Goal: Use online tool/utility: Utilize a website feature to perform a specific function

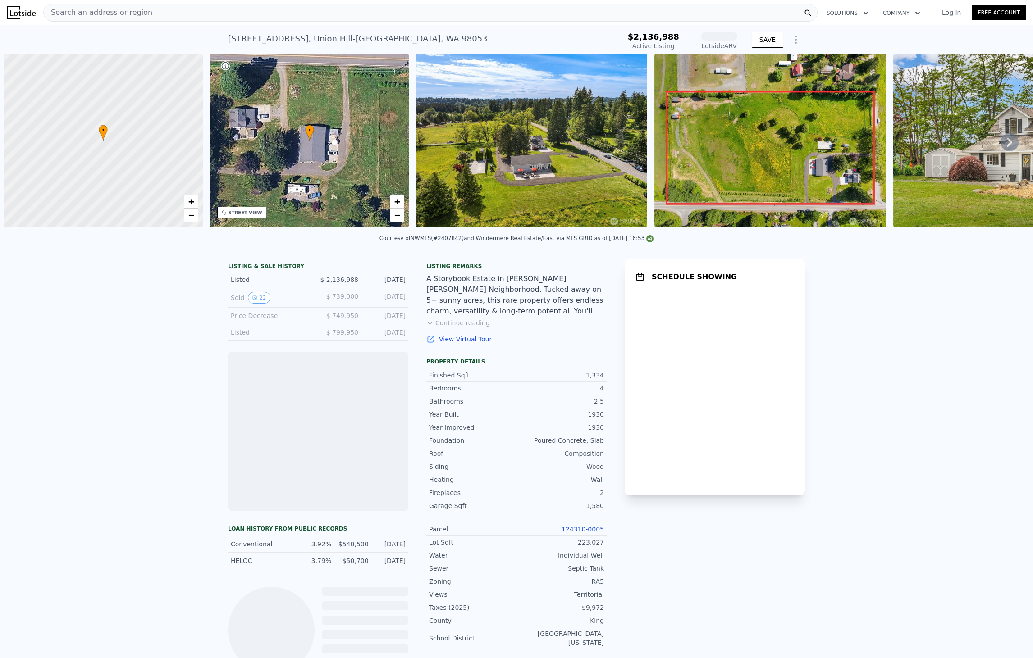
scroll to position [0, 4]
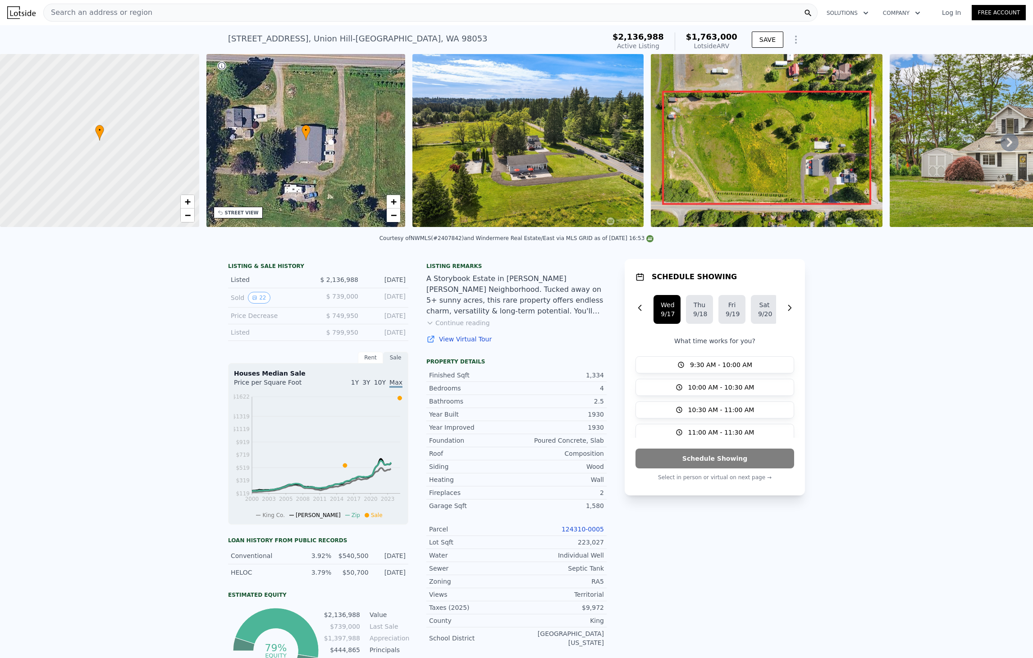
click at [317, 151] on div "• + −" at bounding box center [305, 140] width 199 height 173
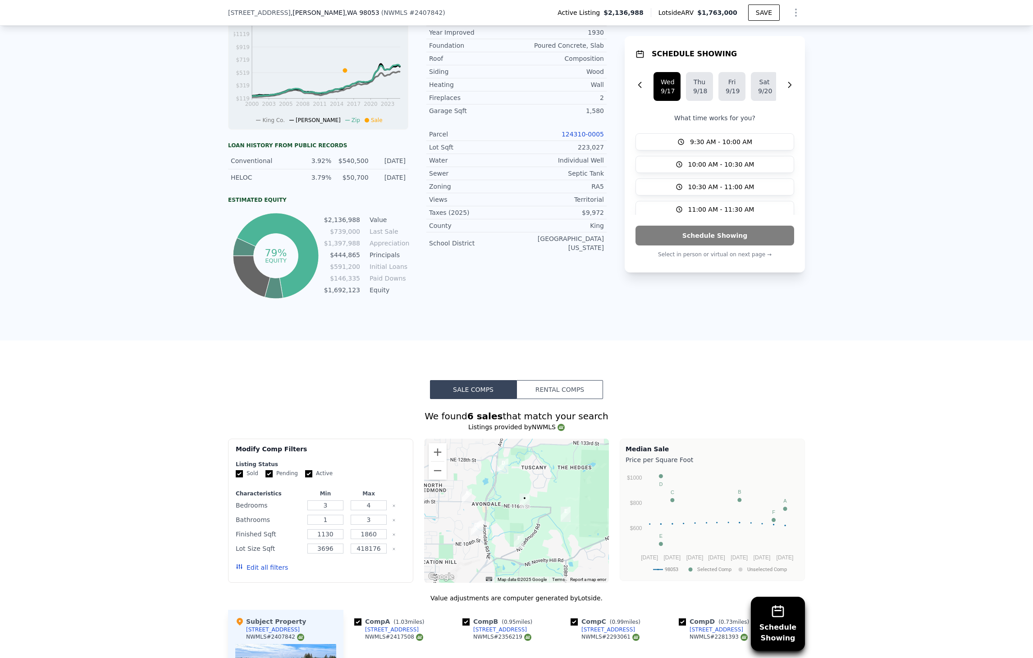
scroll to position [411, 0]
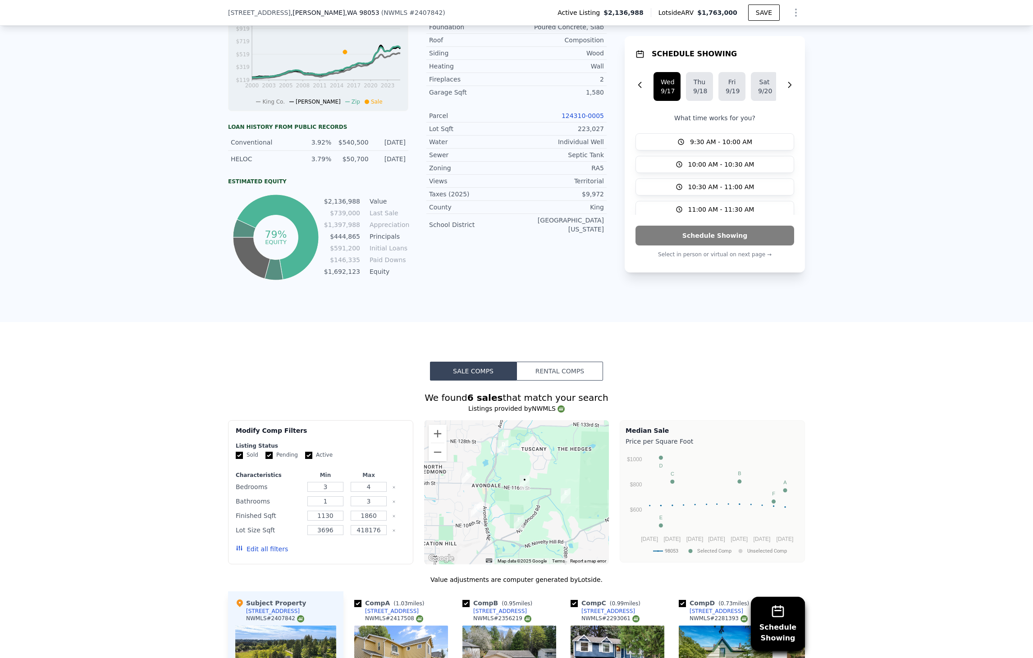
click at [550, 379] on button "Rental Comps" at bounding box center [560, 371] width 87 height 19
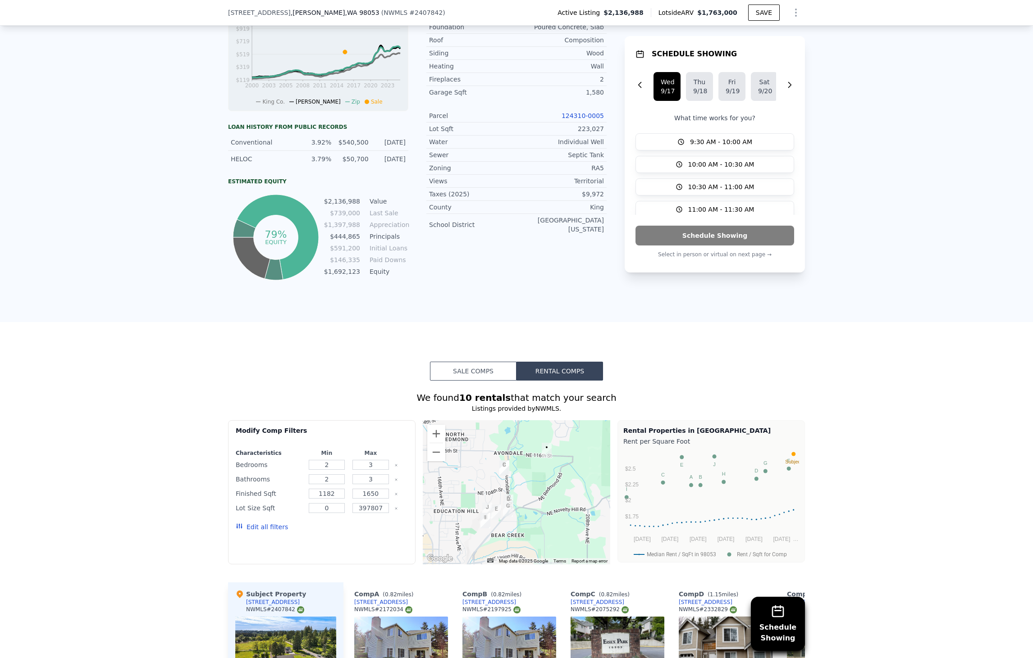
click at [470, 378] on button "Sale Comps" at bounding box center [473, 371] width 87 height 19
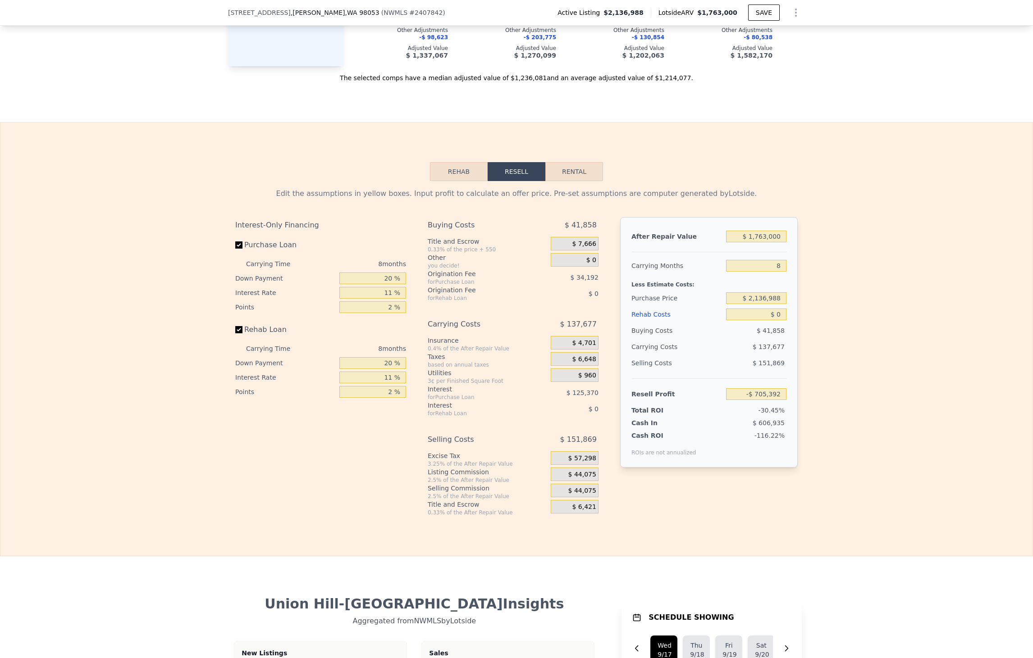
scroll to position [1286, 0]
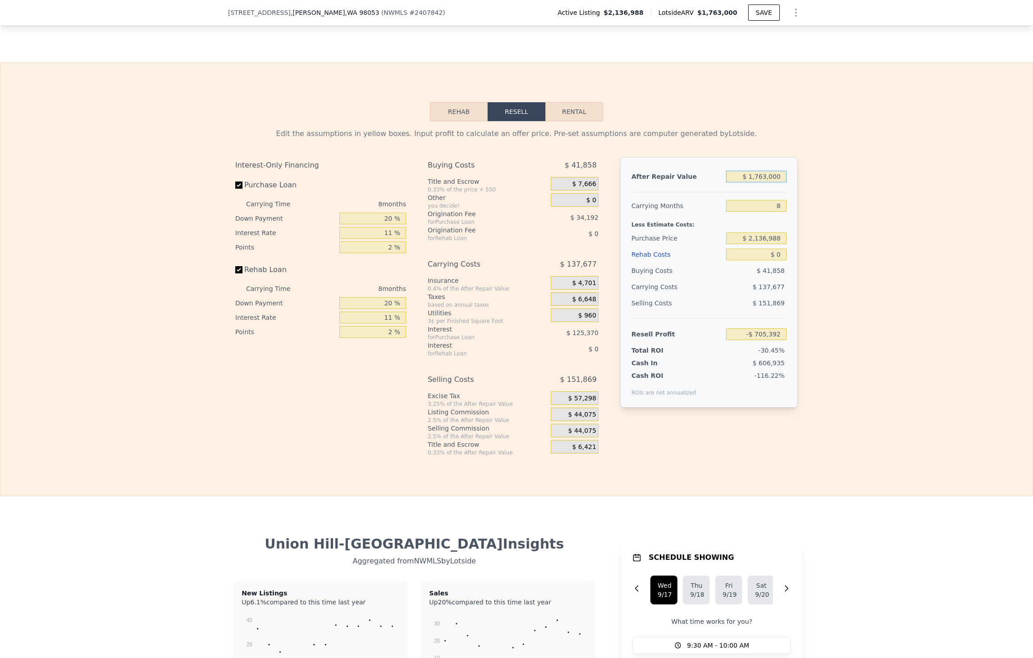
drag, startPoint x: 779, startPoint y: 189, endPoint x: 754, endPoint y: 190, distance: 25.3
click at [754, 183] on input "$ 1,763,000" at bounding box center [756, 177] width 60 height 12
click at [780, 244] on input "$ 2,136,988" at bounding box center [756, 239] width 60 height 12
drag, startPoint x: 780, startPoint y: 251, endPoint x: 719, endPoint y: 251, distance: 60.8
click at [719, 247] on div "Purchase Price $ 2,136,988" at bounding box center [708, 238] width 155 height 16
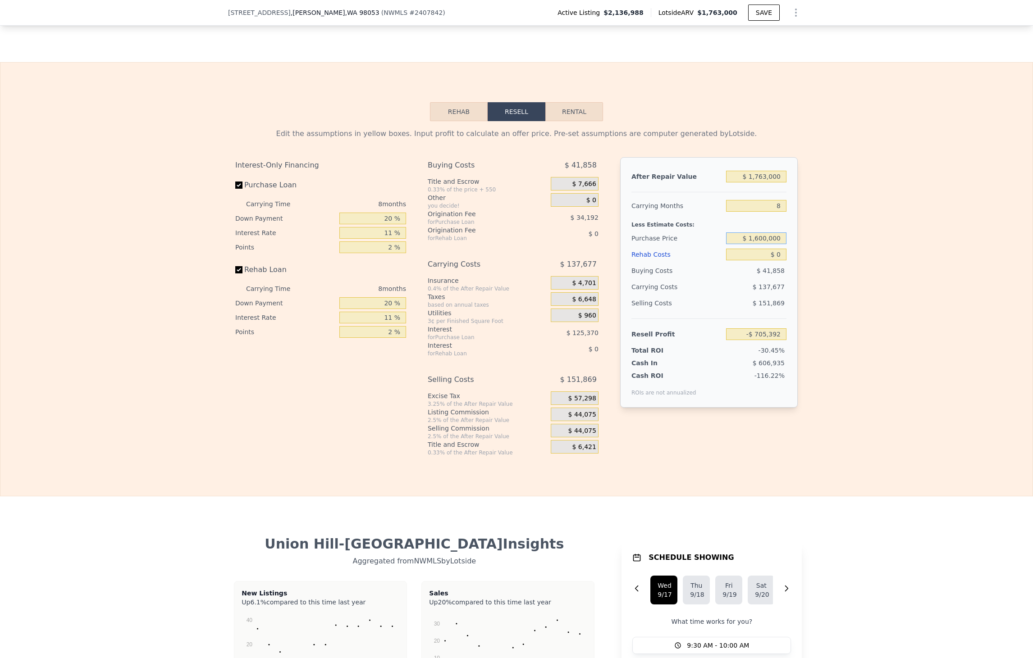
type input "$ 1,600,000"
type input "-$ 126,520"
click at [709, 279] on div "Buying Costs" at bounding box center [676, 271] width 91 height 16
click at [703, 311] on div "Selling Costs" at bounding box center [676, 303] width 91 height 16
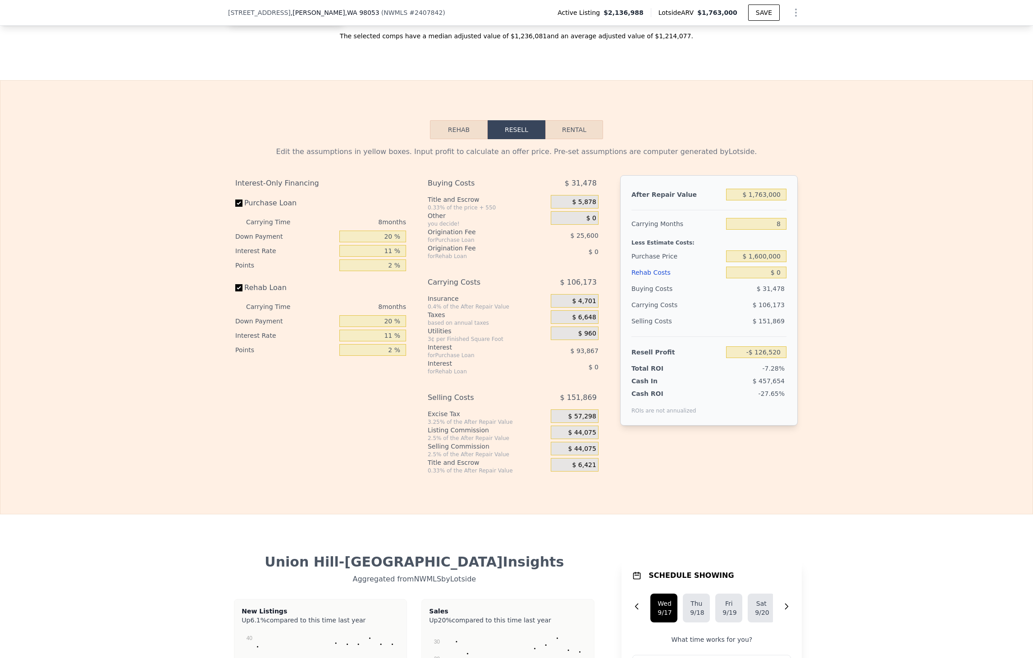
scroll to position [1262, 0]
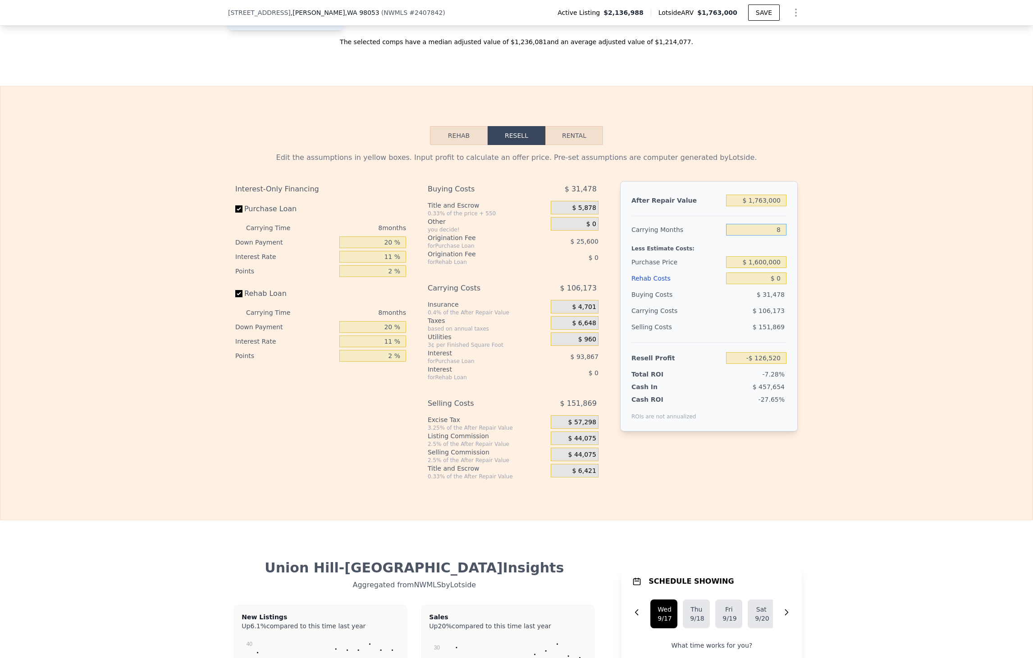
click at [777, 236] on input "8" at bounding box center [756, 230] width 60 height 12
drag, startPoint x: 779, startPoint y: 242, endPoint x: 760, endPoint y: 243, distance: 19.0
click at [760, 236] on input "8" at bounding box center [756, 230] width 60 height 12
type input "3"
type input "-$ 60,162"
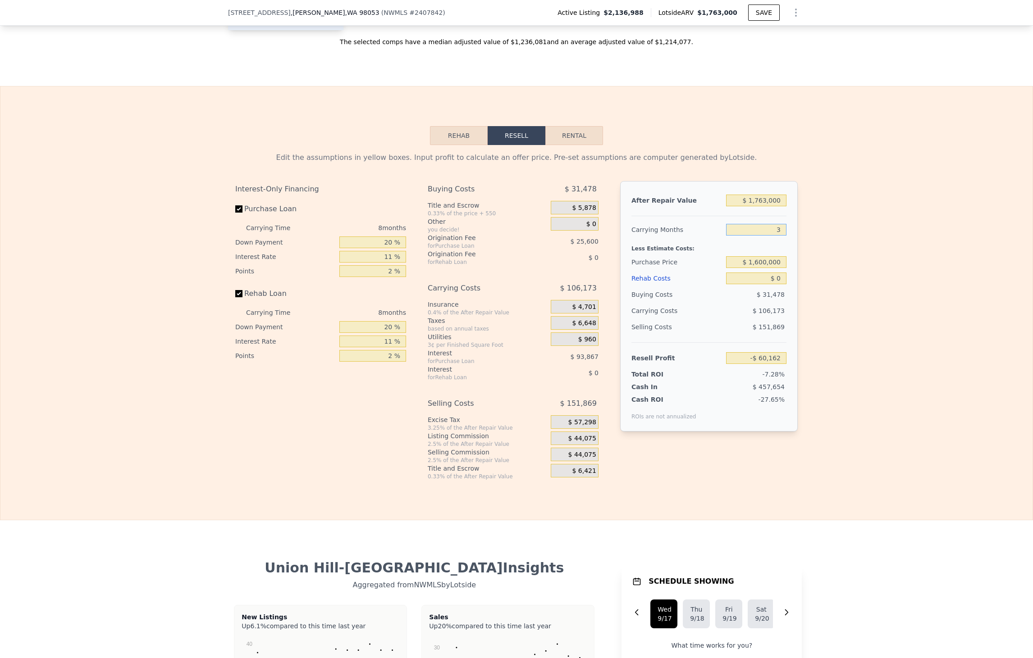
type input "36"
type input "-$ 498,128"
drag, startPoint x: 778, startPoint y: 242, endPoint x: 763, endPoint y: 242, distance: 15.8
click at [763, 236] on input "36" at bounding box center [756, 230] width 60 height 12
type input "1"
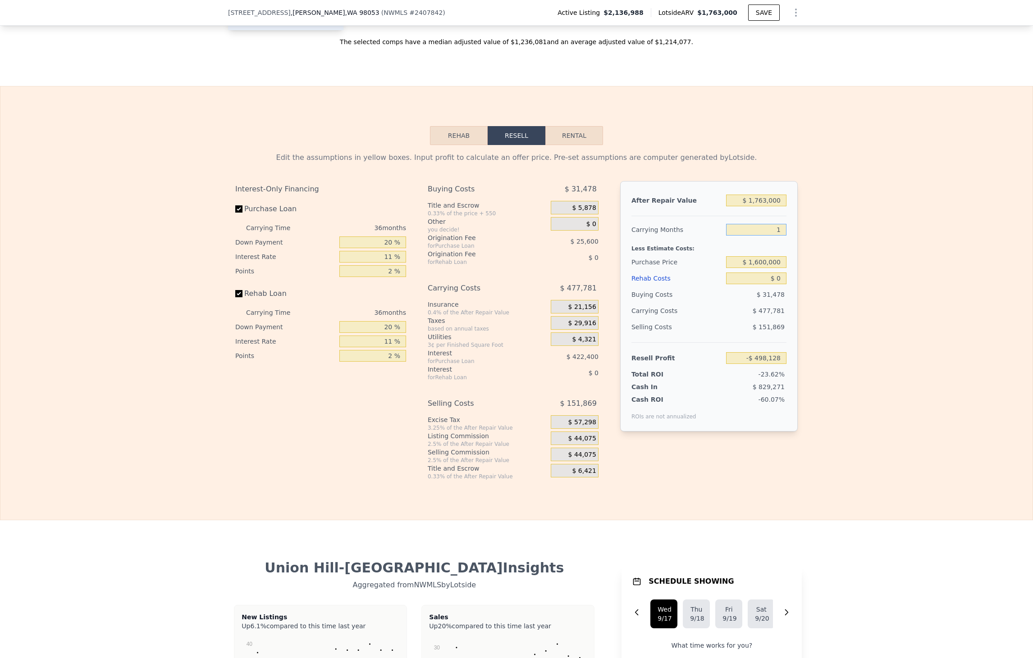
type input "-$ 33,619"
type input "0"
type input "-$ 20,347"
type input "0"
click at [702, 287] on div "Rehab Costs" at bounding box center [676, 278] width 91 height 16
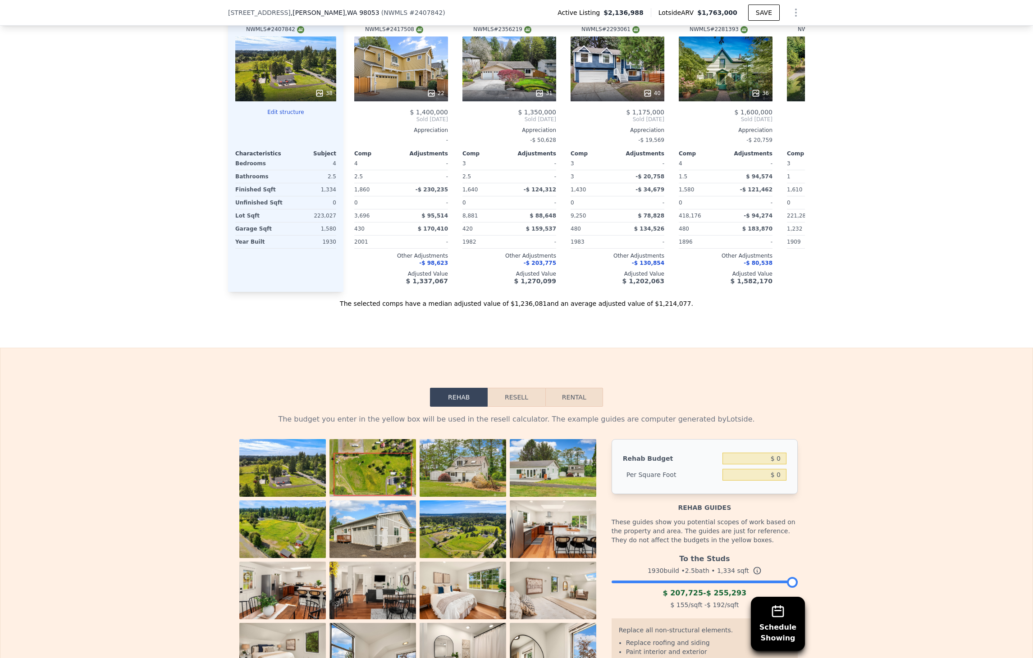
scroll to position [999, 0]
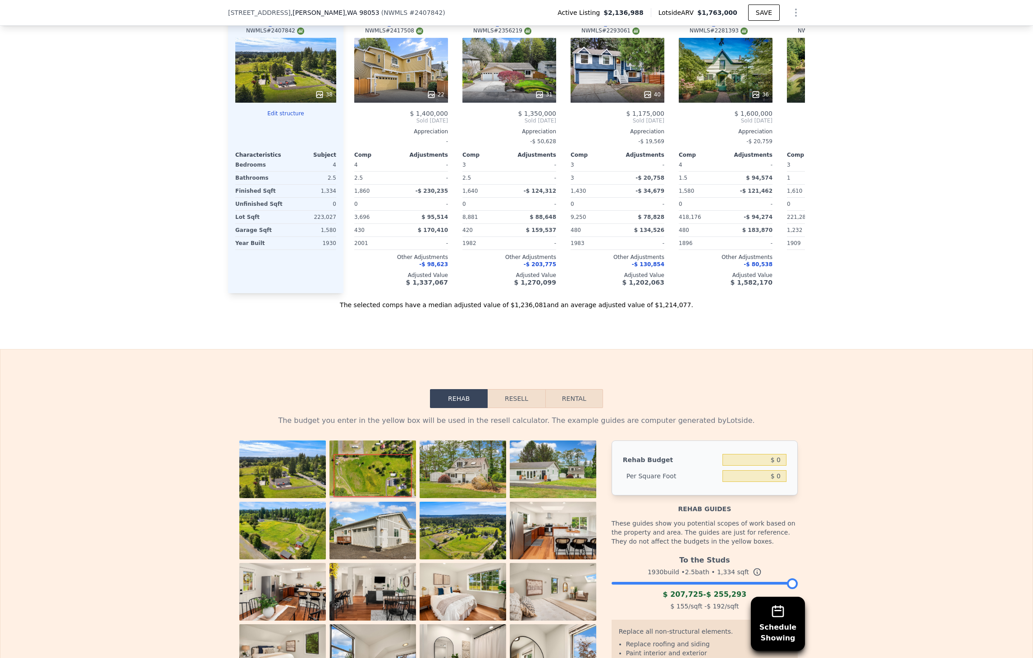
click at [456, 408] on button "Rehab" at bounding box center [459, 398] width 58 height 19
click at [517, 408] on button "Resell" at bounding box center [516, 398] width 57 height 19
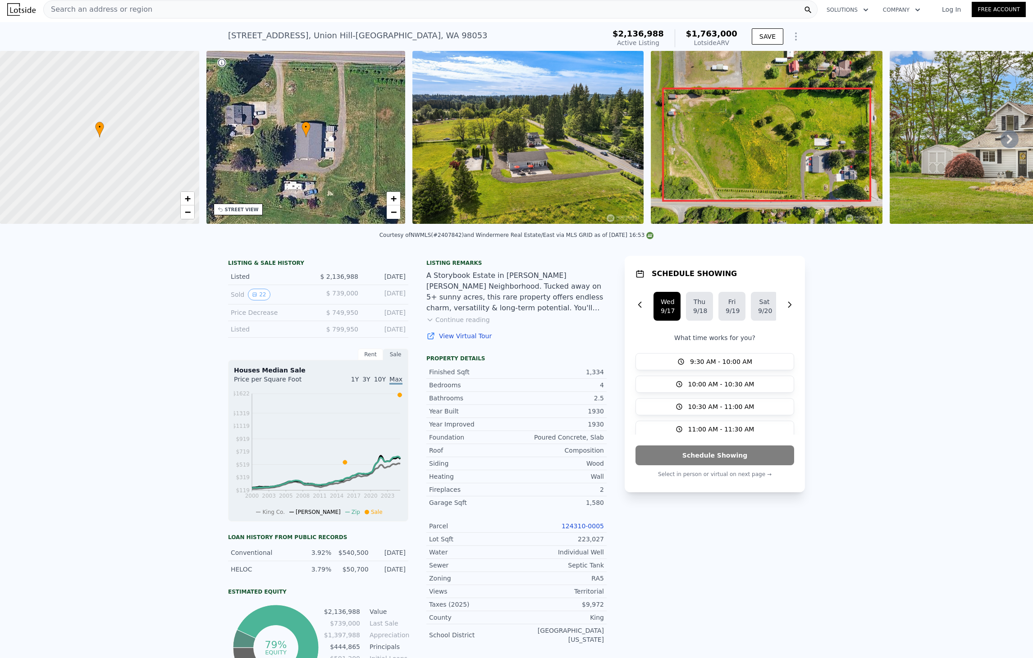
scroll to position [0, 0]
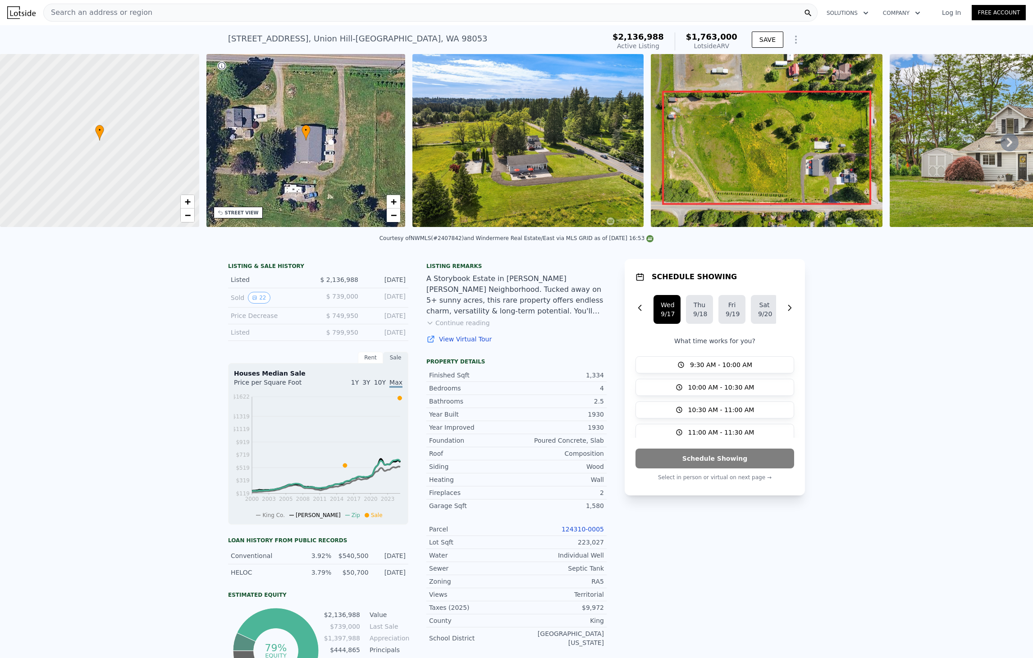
click at [564, 155] on img at bounding box center [527, 140] width 231 height 173
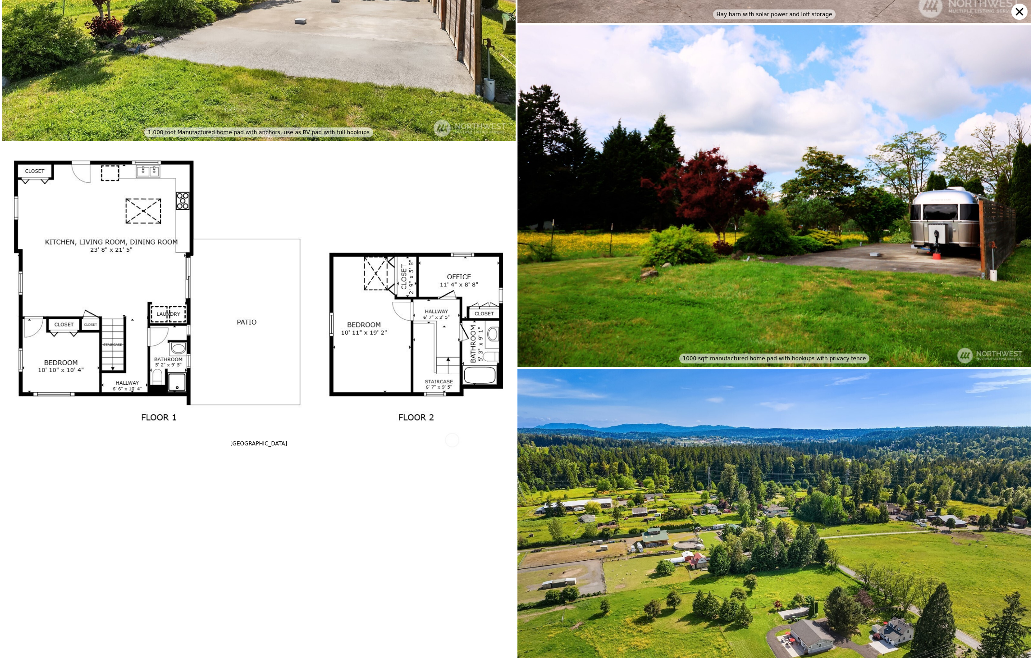
scroll to position [6557, 0]
